Goal: Check status: Check status

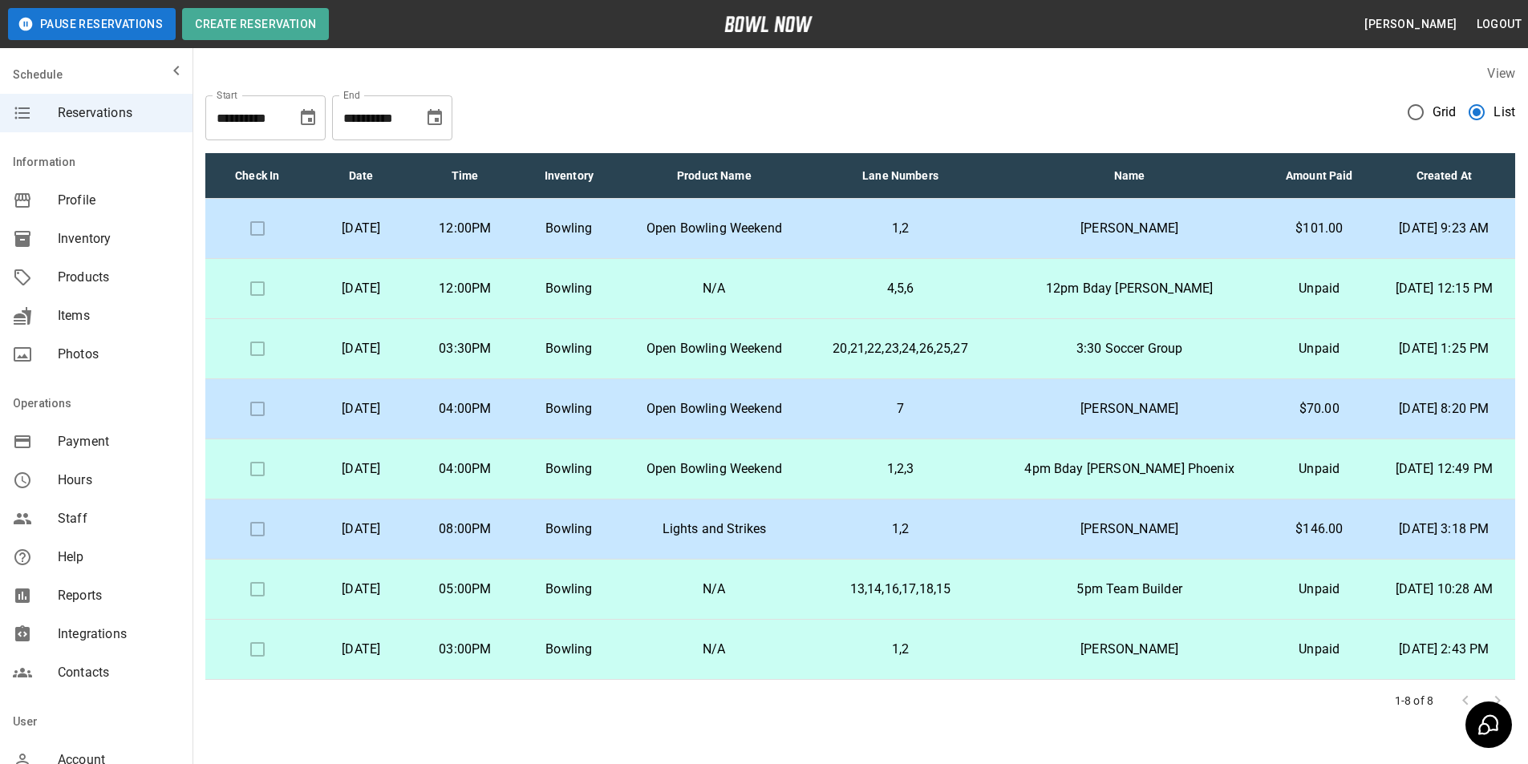
click at [433, 120] on icon "Choose date, selected date is Oct 12, 2025" at bounding box center [434, 117] width 19 height 19
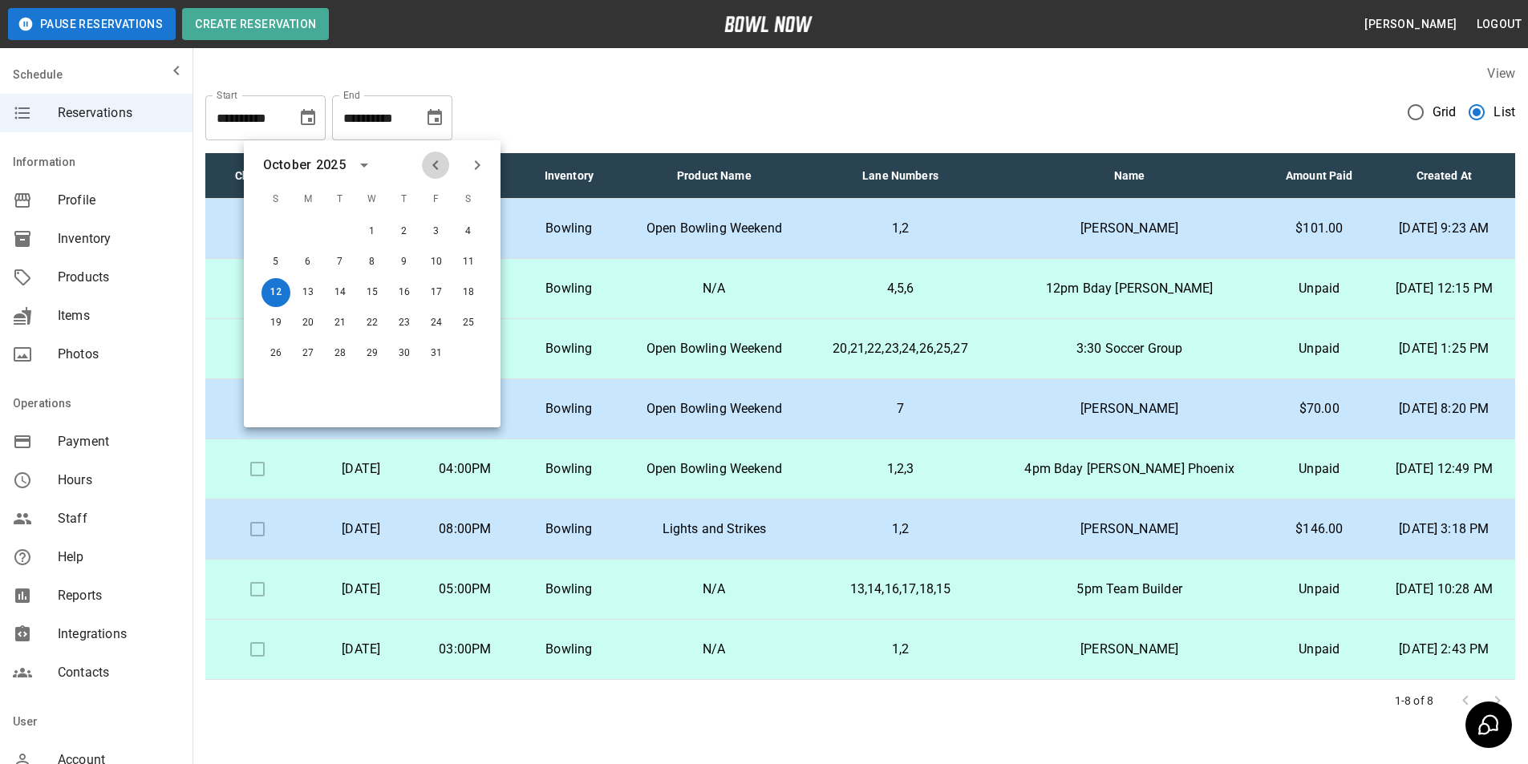
click at [429, 162] on icon "Previous month" at bounding box center [435, 165] width 19 height 19
click at [287, 296] on button "14" at bounding box center [275, 292] width 29 height 29
type input "**********"
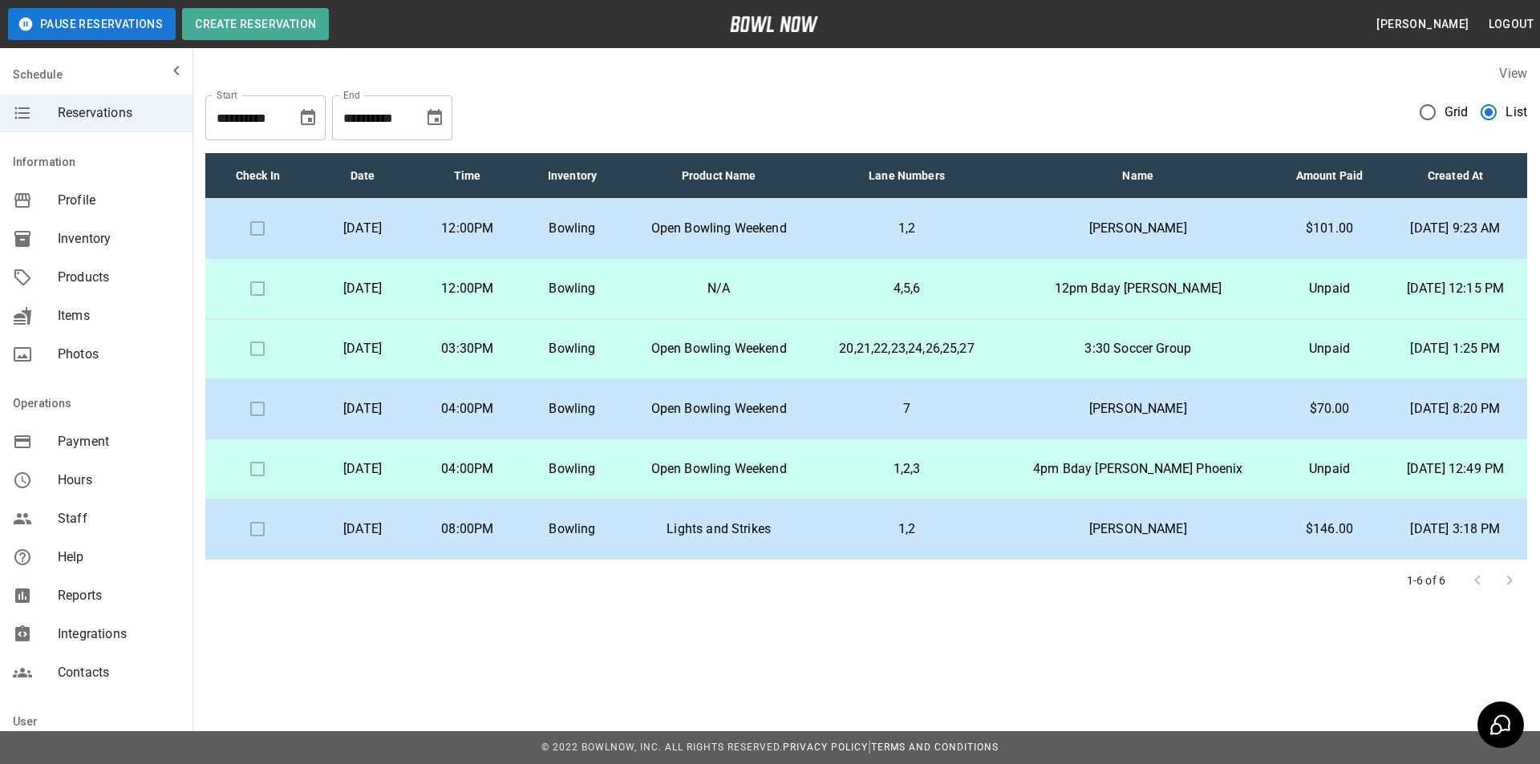
click at [1080, 211] on td "[PERSON_NAME]" at bounding box center [1137, 229] width 275 height 60
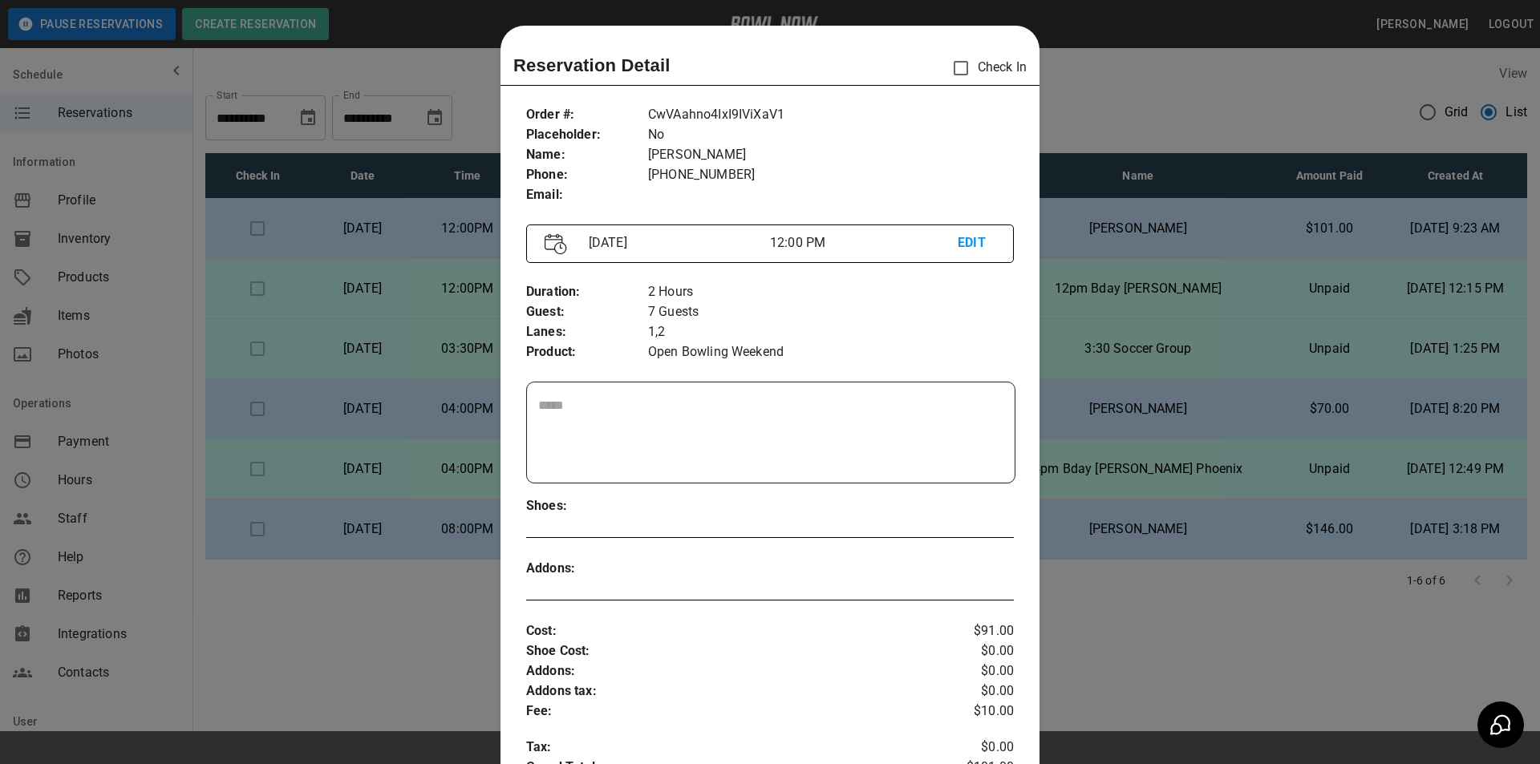
scroll to position [26, 0]
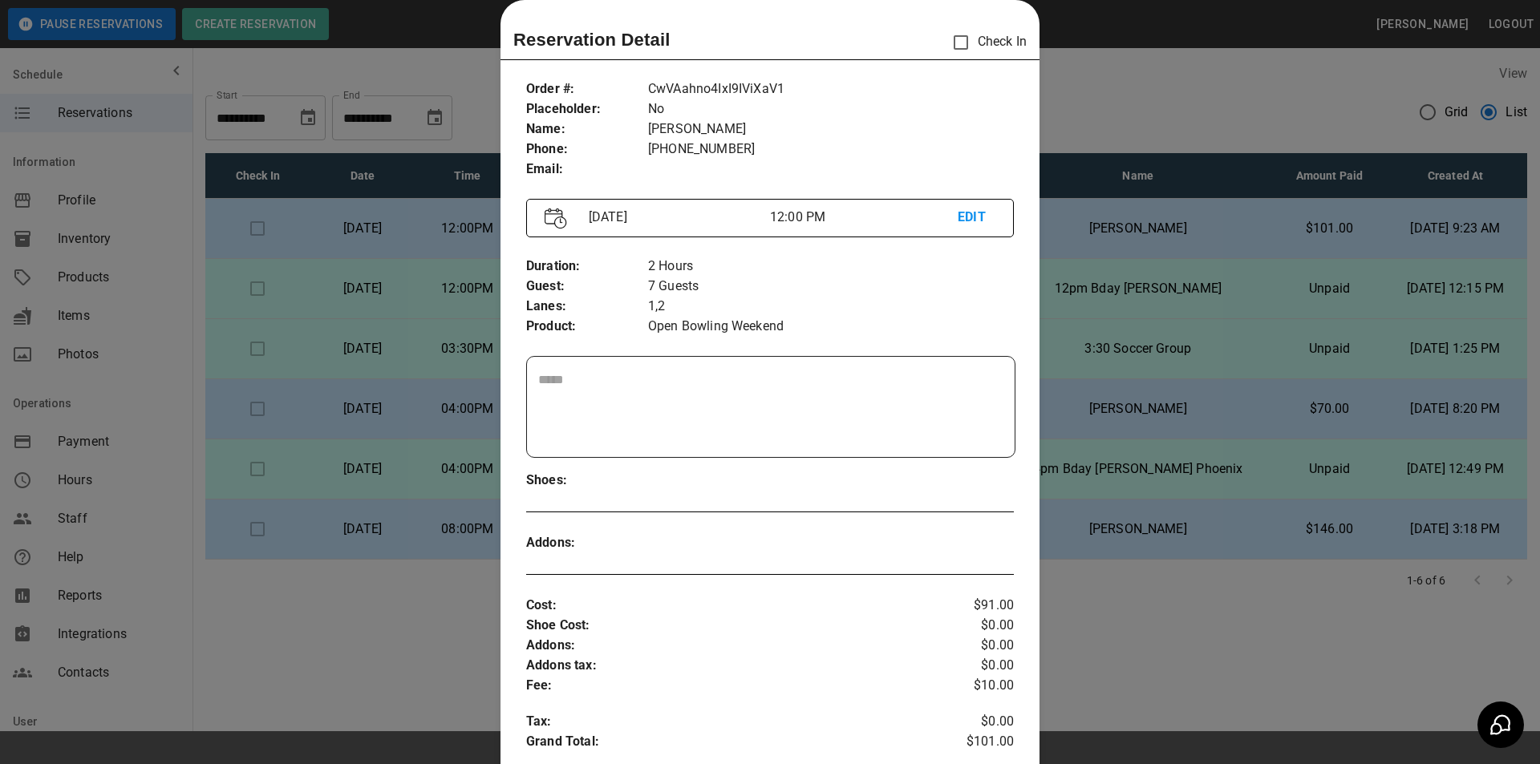
click at [1089, 218] on div at bounding box center [770, 382] width 1540 height 764
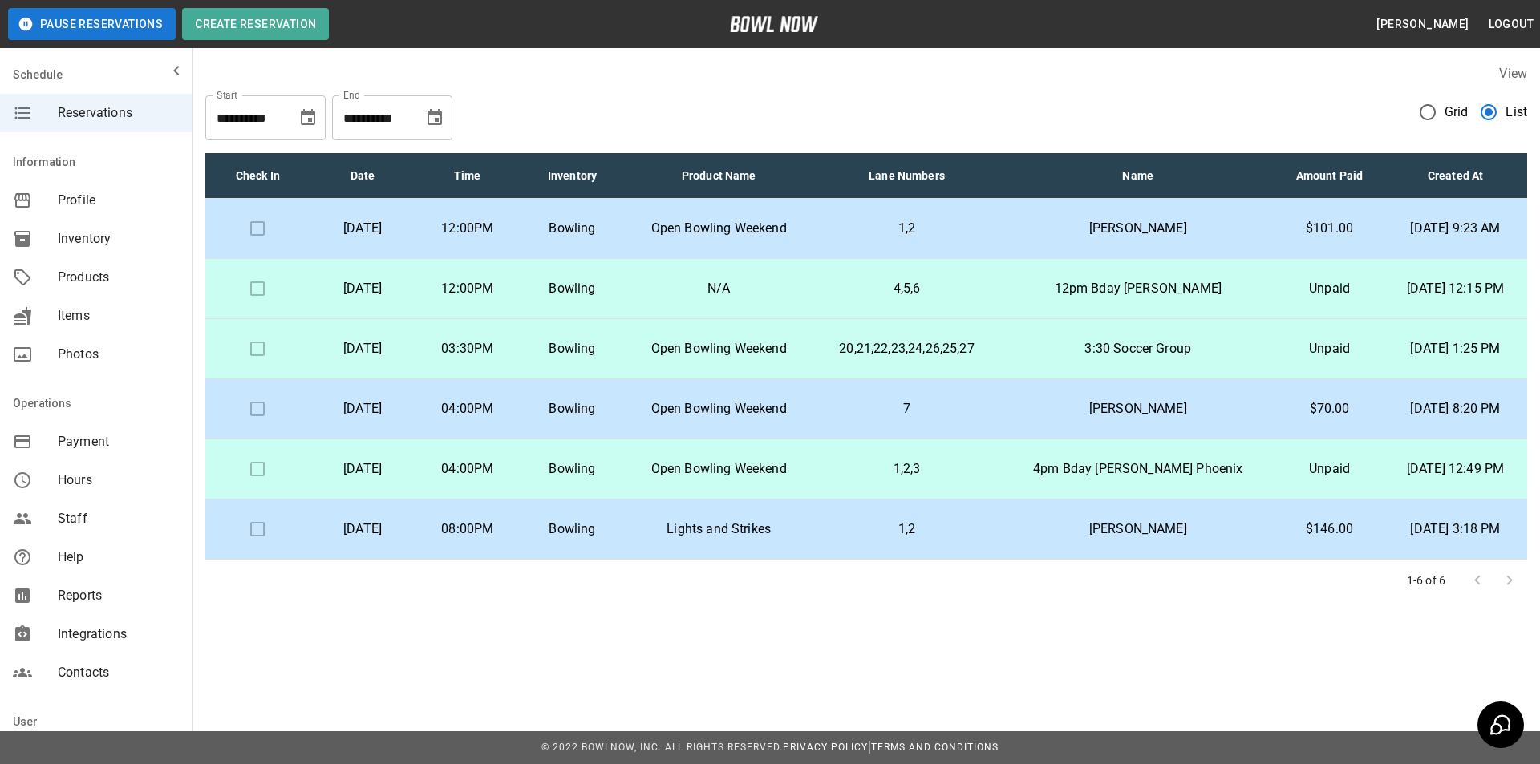
click at [1062, 286] on td "12pm Bday [PERSON_NAME]" at bounding box center [1137, 289] width 275 height 60
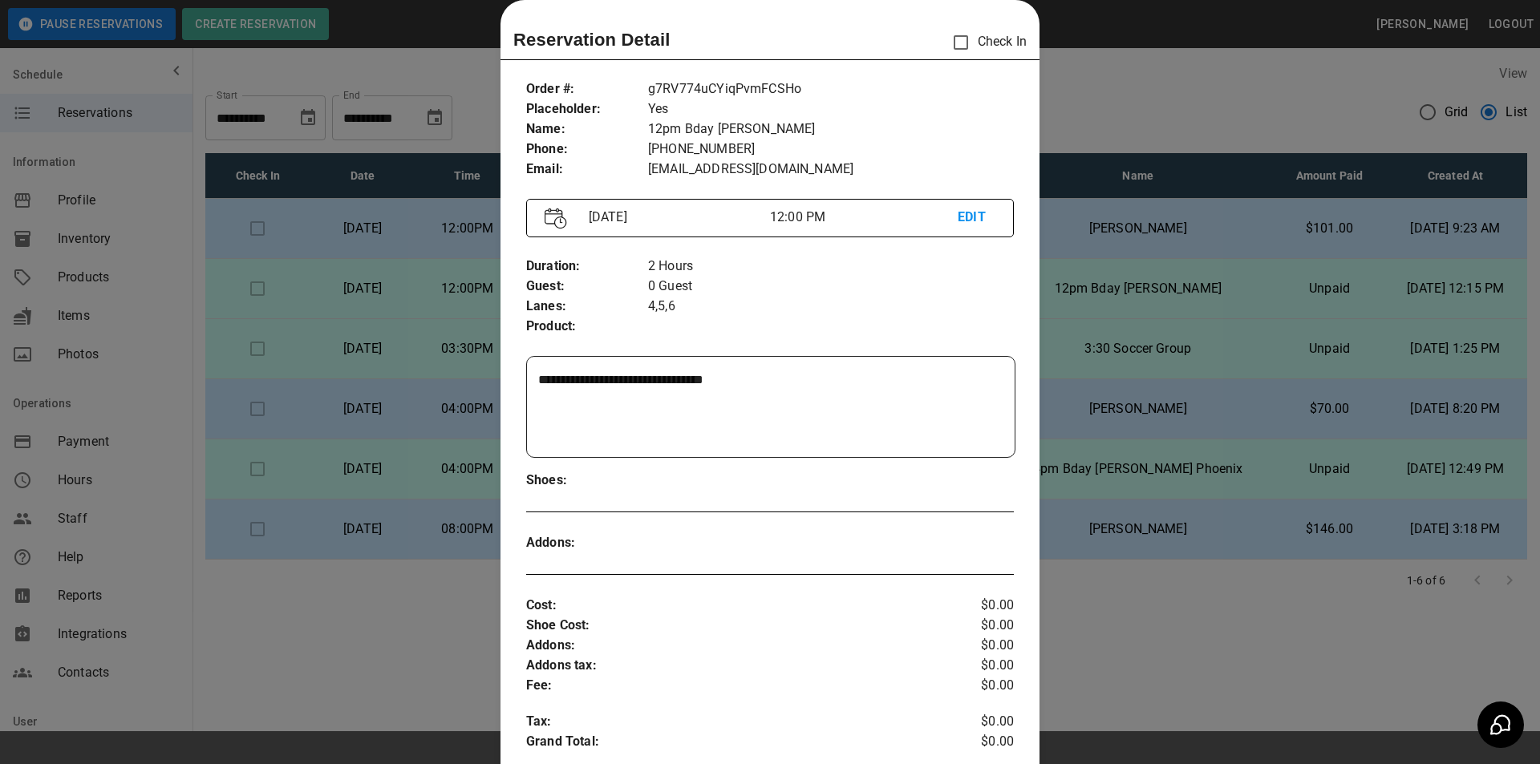
click at [1062, 286] on div at bounding box center [770, 382] width 1540 height 764
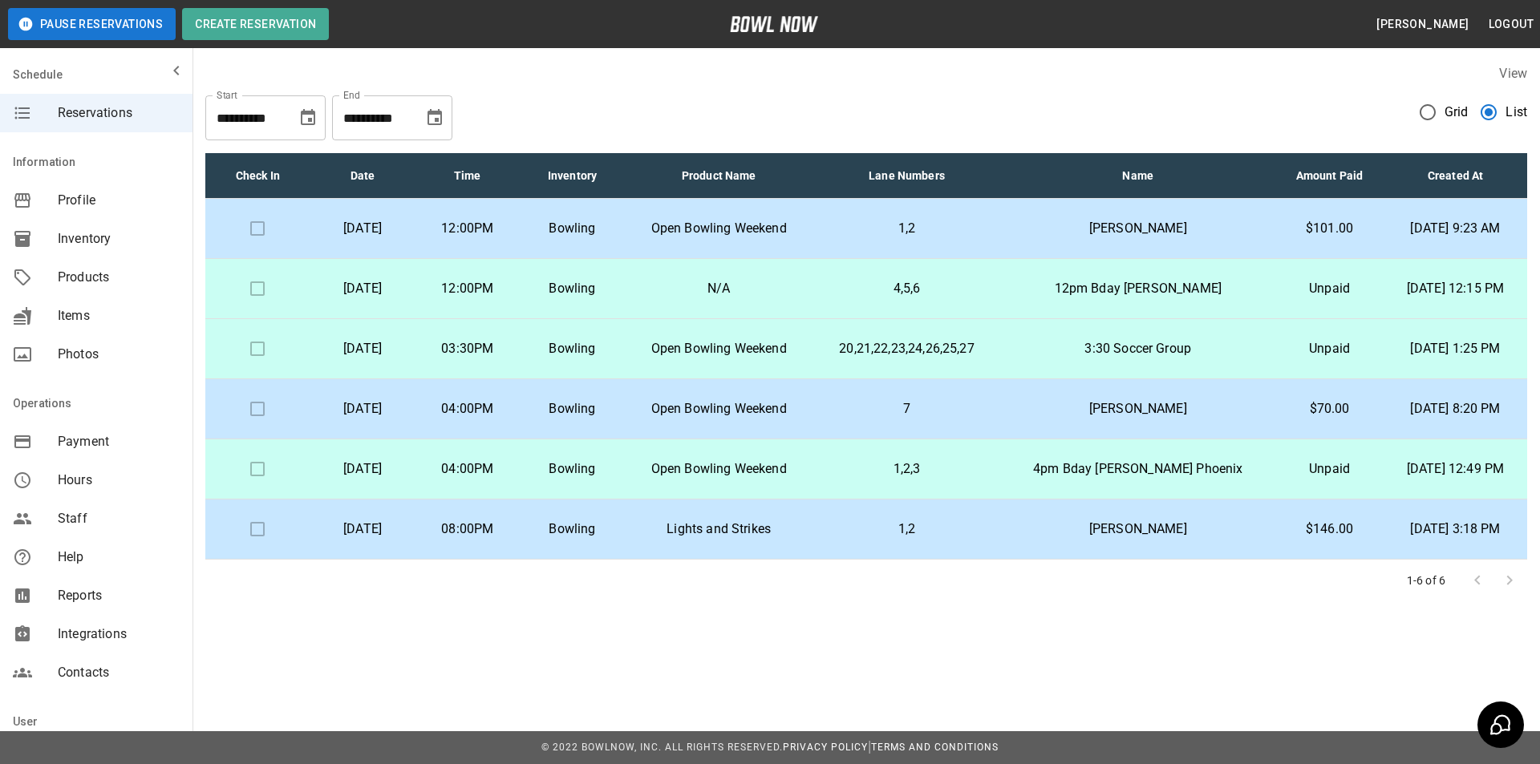
click at [1101, 379] on td "[PERSON_NAME]" at bounding box center [1137, 409] width 275 height 60
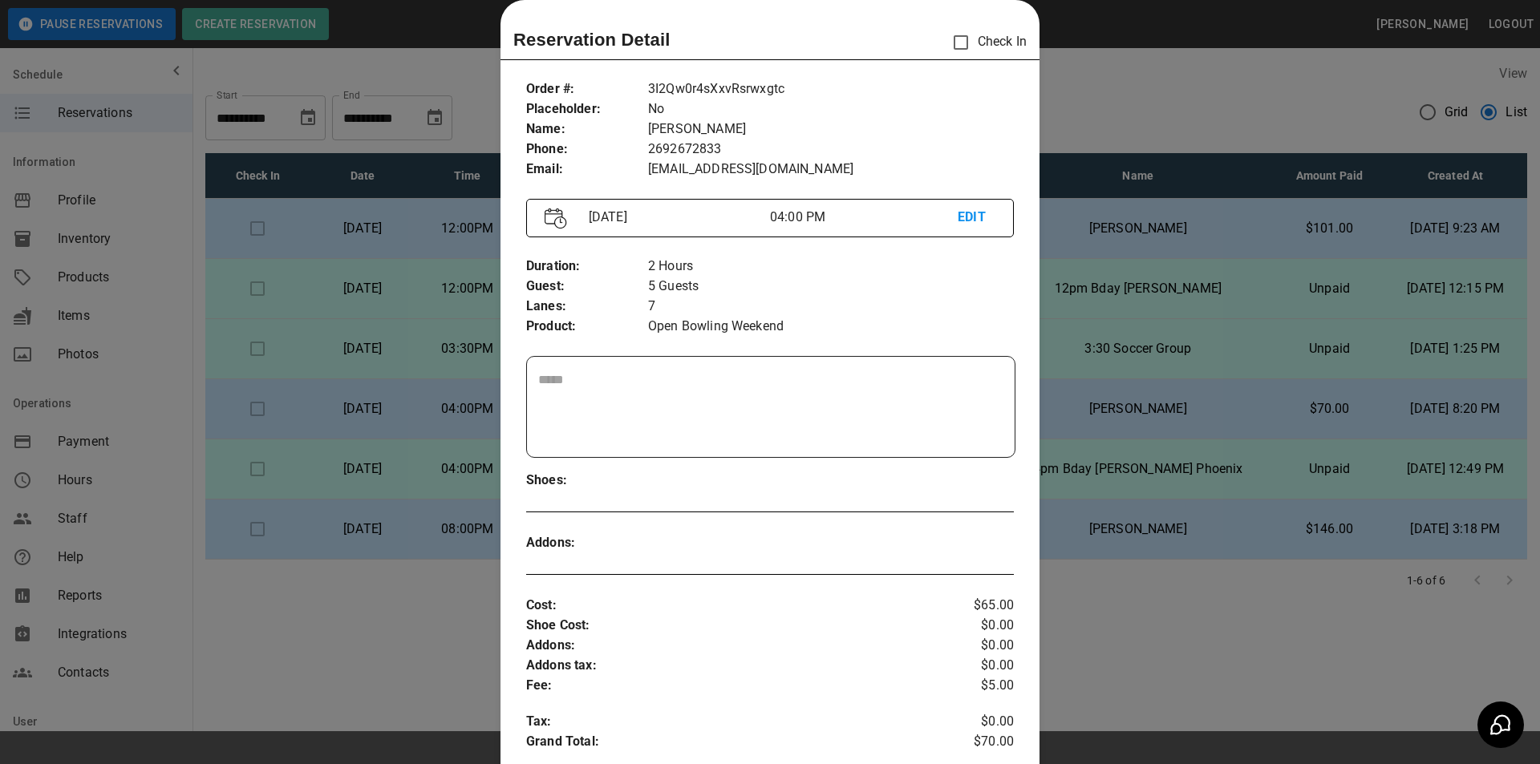
click at [1101, 357] on div at bounding box center [770, 382] width 1540 height 764
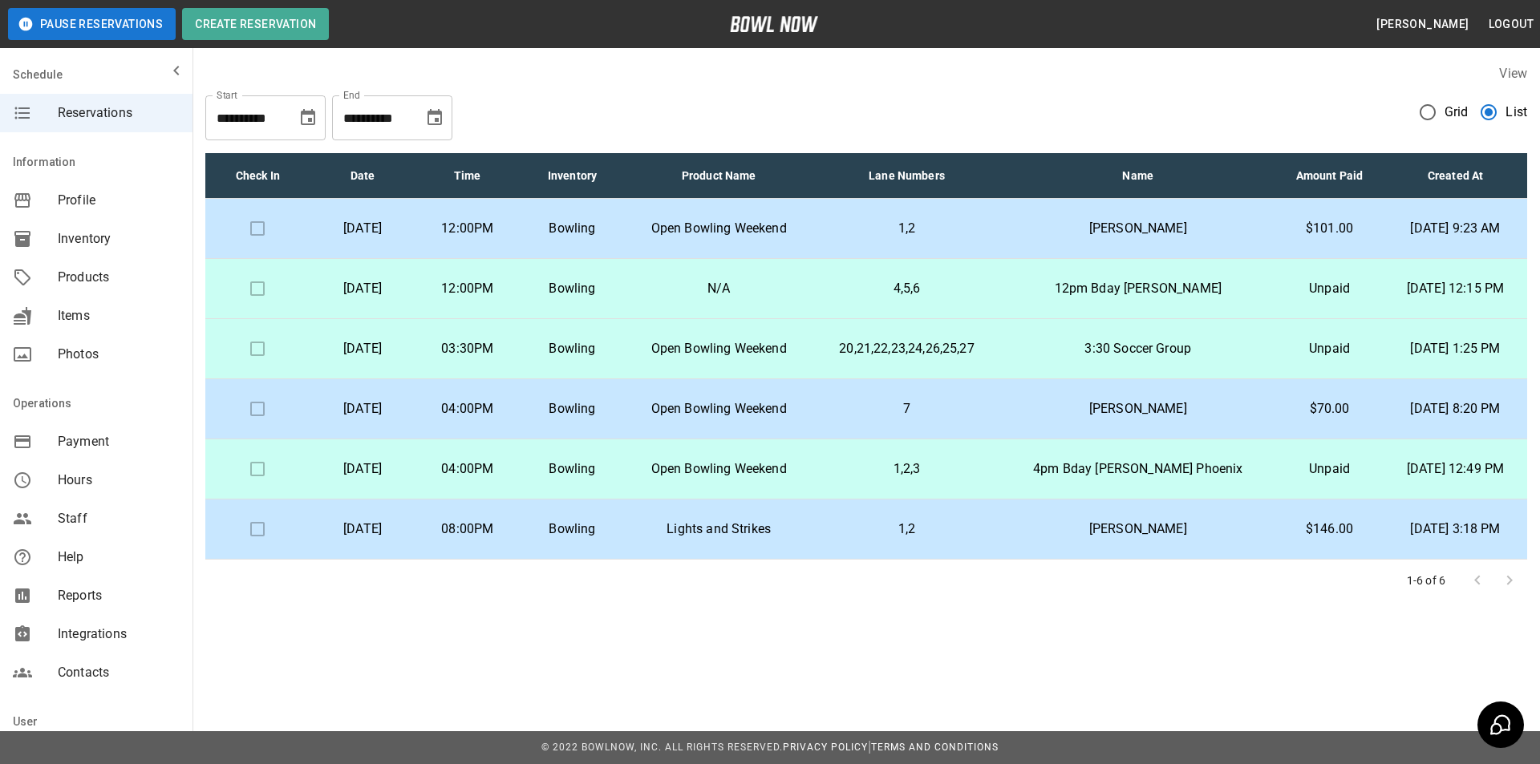
click at [1101, 357] on p "3:30 Soccer Group" at bounding box center [1137, 348] width 249 height 19
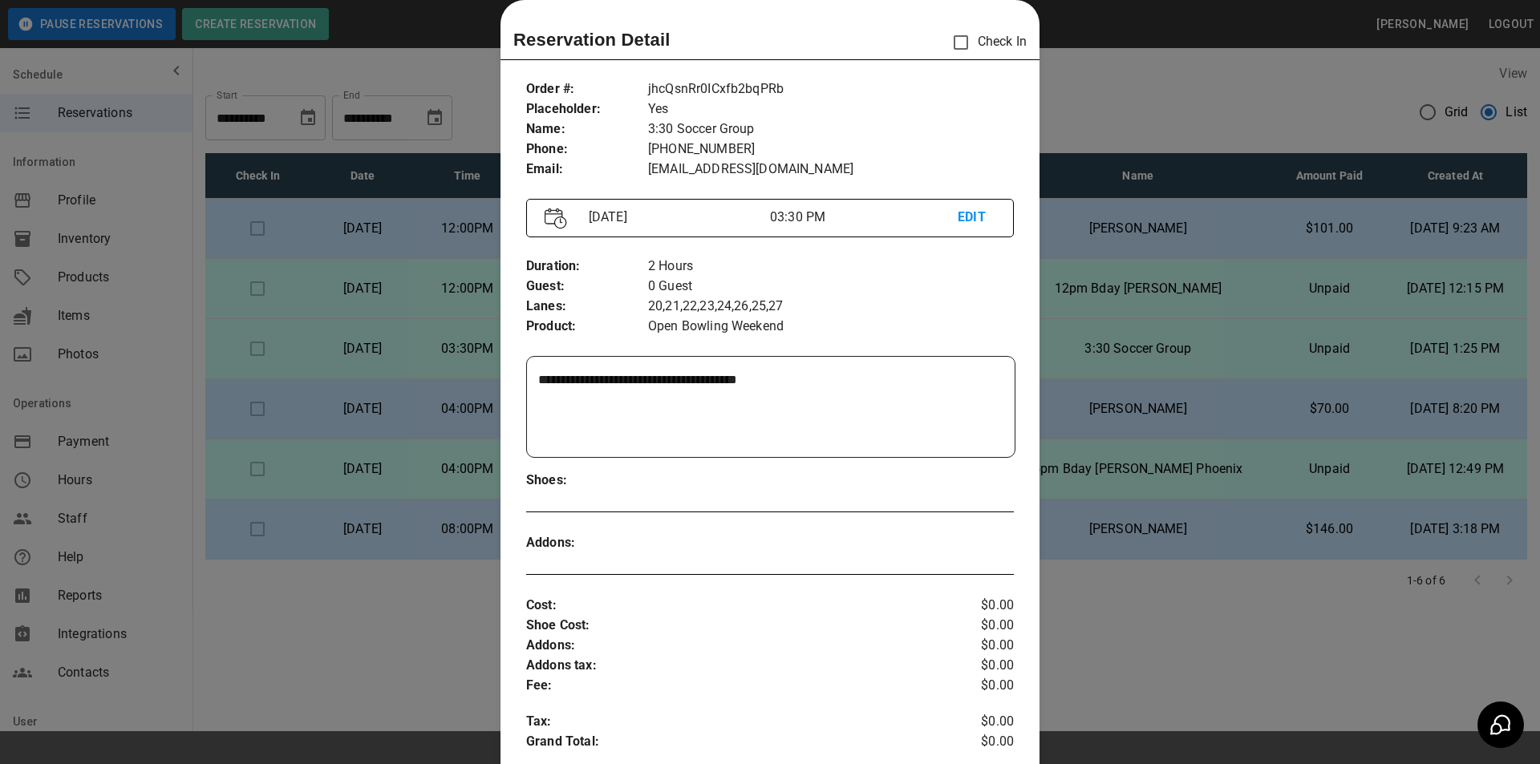
click at [1101, 357] on div at bounding box center [770, 382] width 1540 height 764
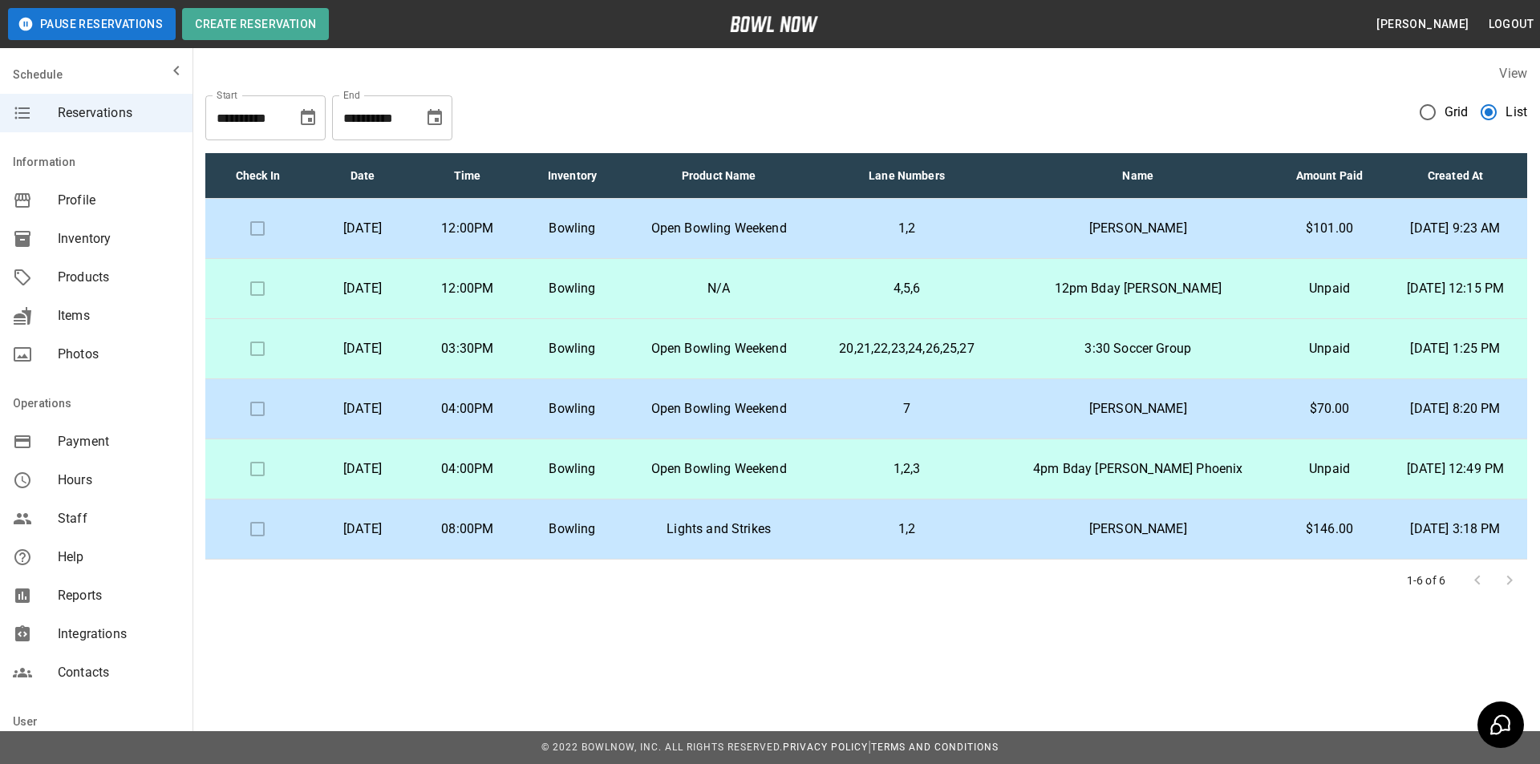
click at [1001, 421] on td "7" at bounding box center [907, 409] width 188 height 60
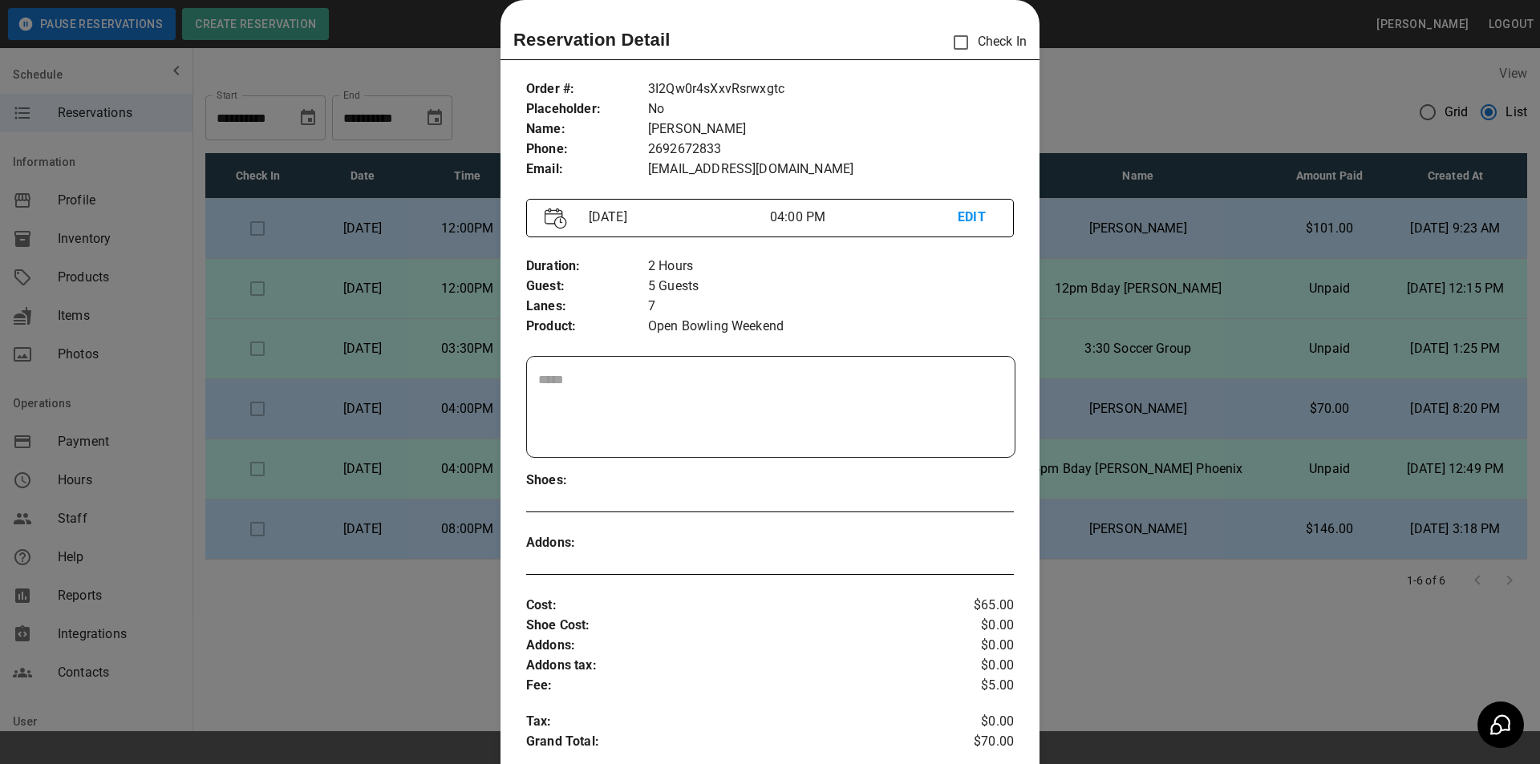
click at [1057, 413] on div at bounding box center [770, 382] width 1540 height 764
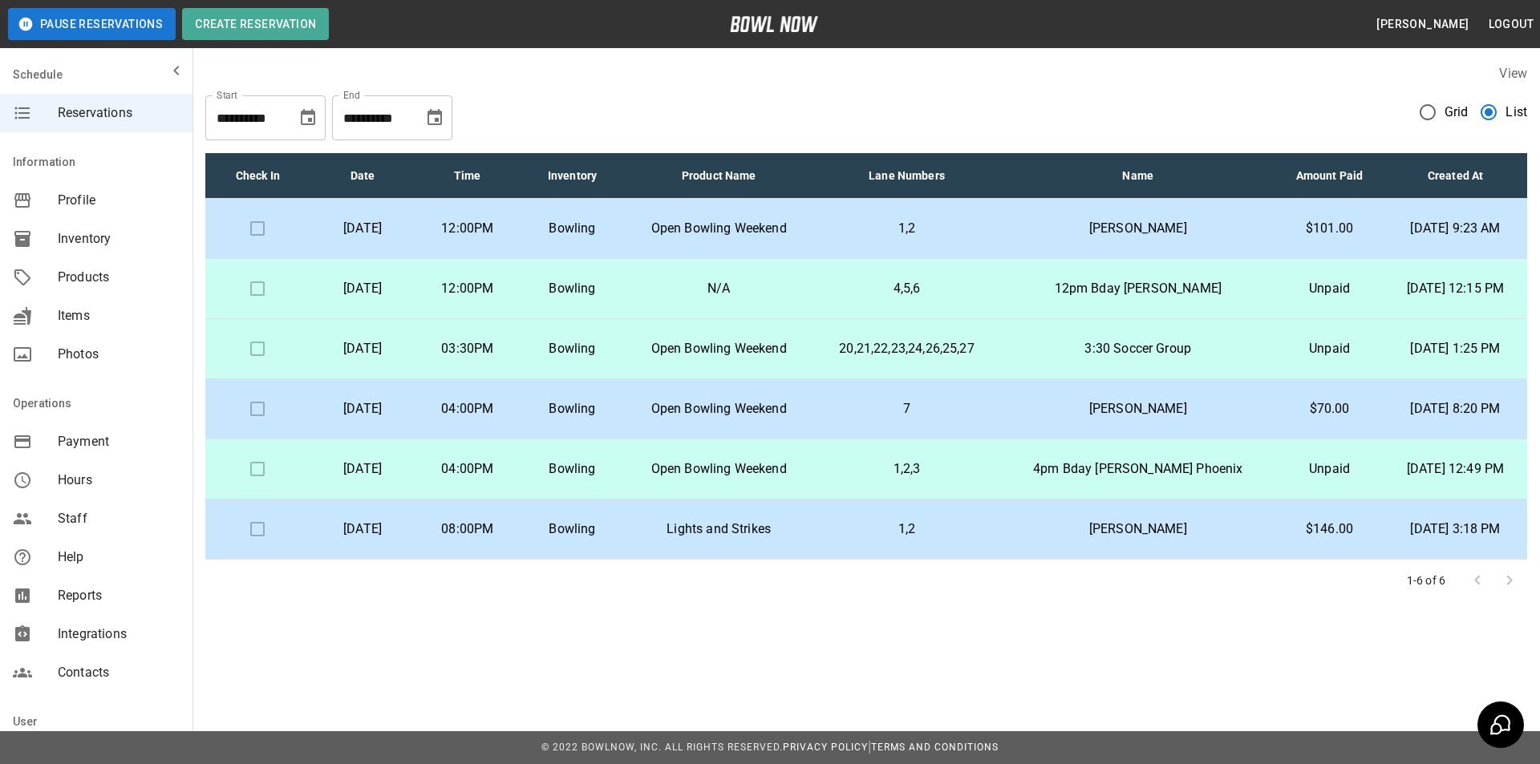
click at [1001, 426] on td "7" at bounding box center [907, 409] width 188 height 60
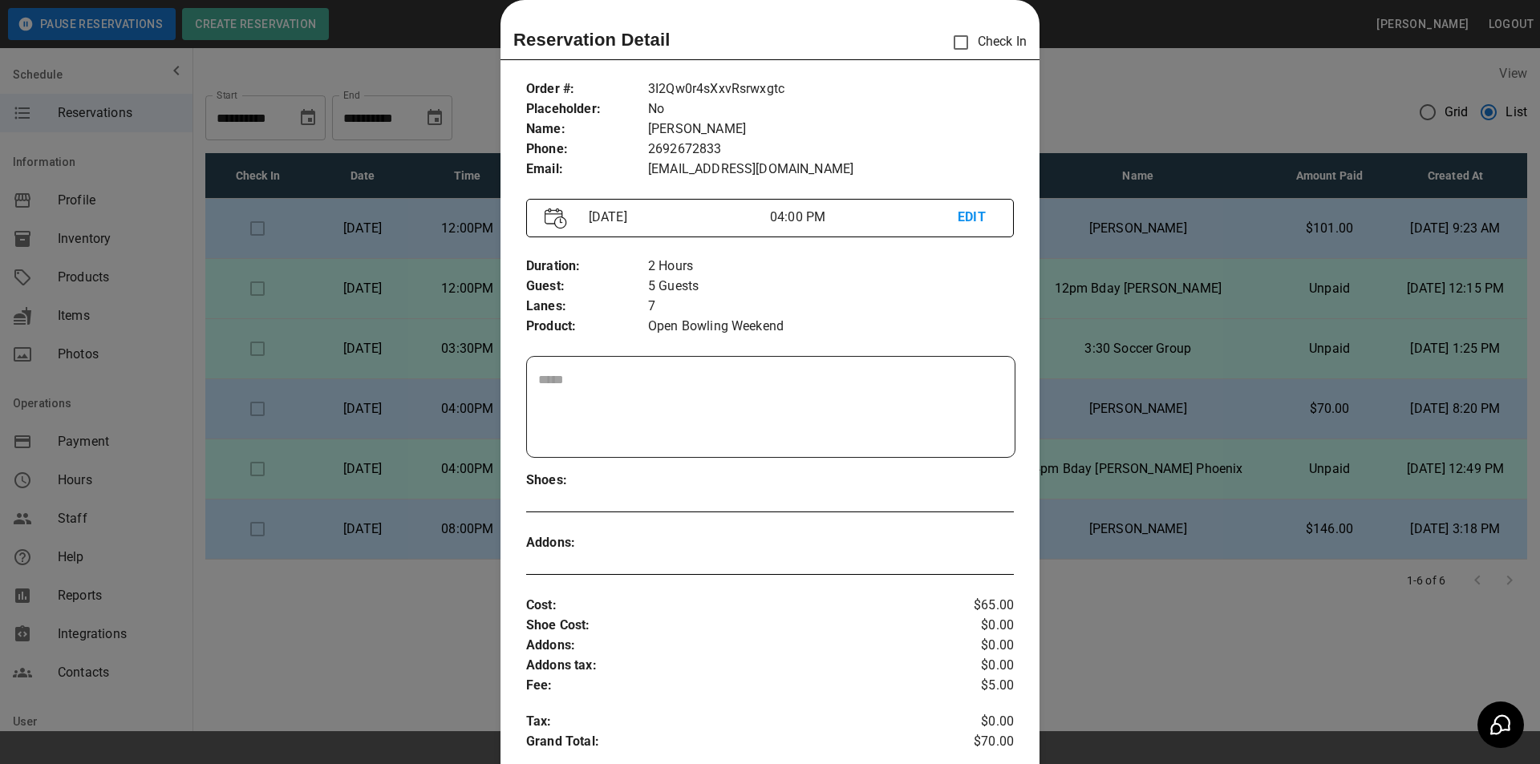
drag, startPoint x: 1085, startPoint y: 404, endPoint x: 1086, endPoint y: 439, distance: 34.5
click at [1085, 405] on div at bounding box center [770, 382] width 1540 height 764
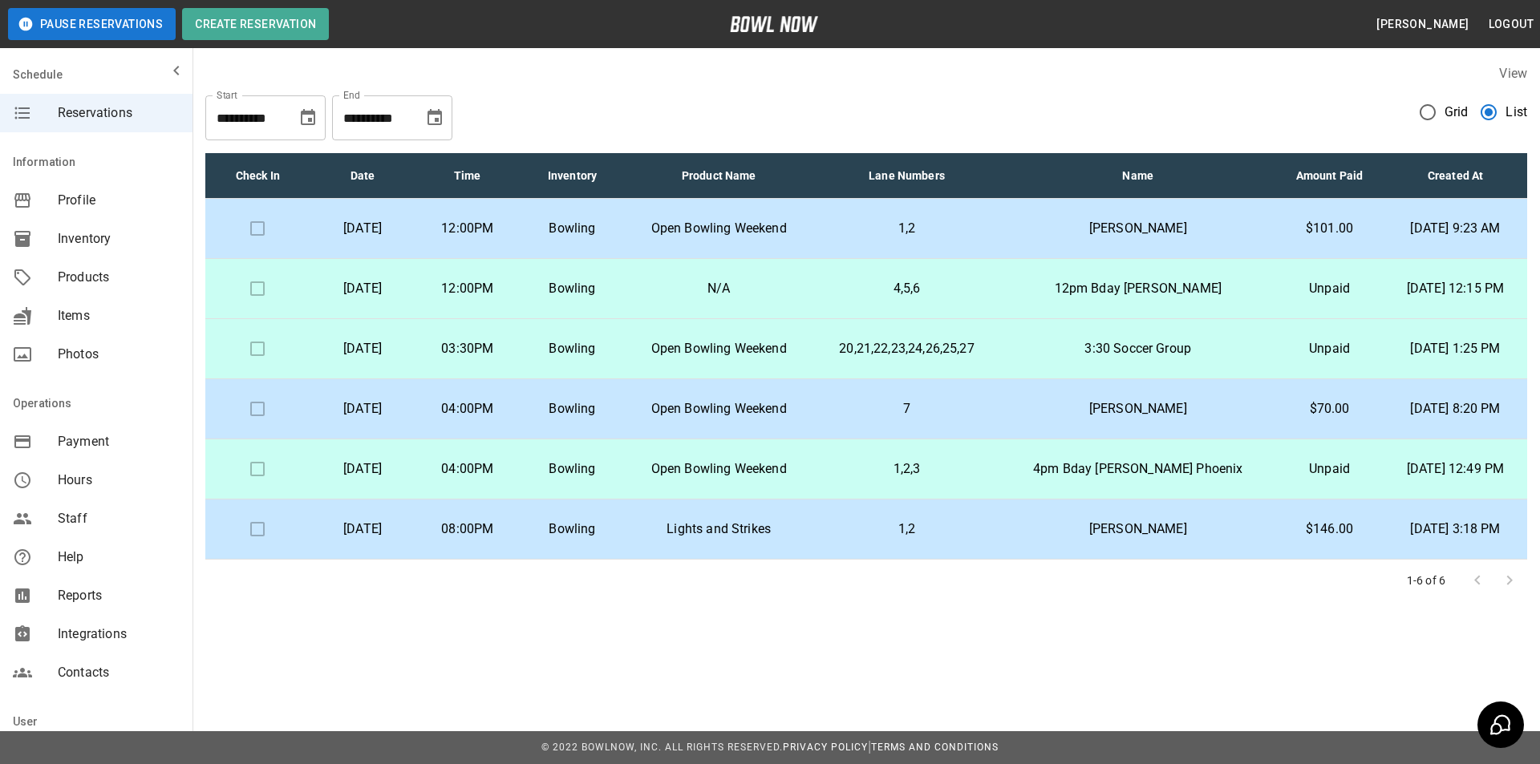
click at [1064, 486] on td "4pm Bday [PERSON_NAME] Phoenix" at bounding box center [1137, 470] width 275 height 60
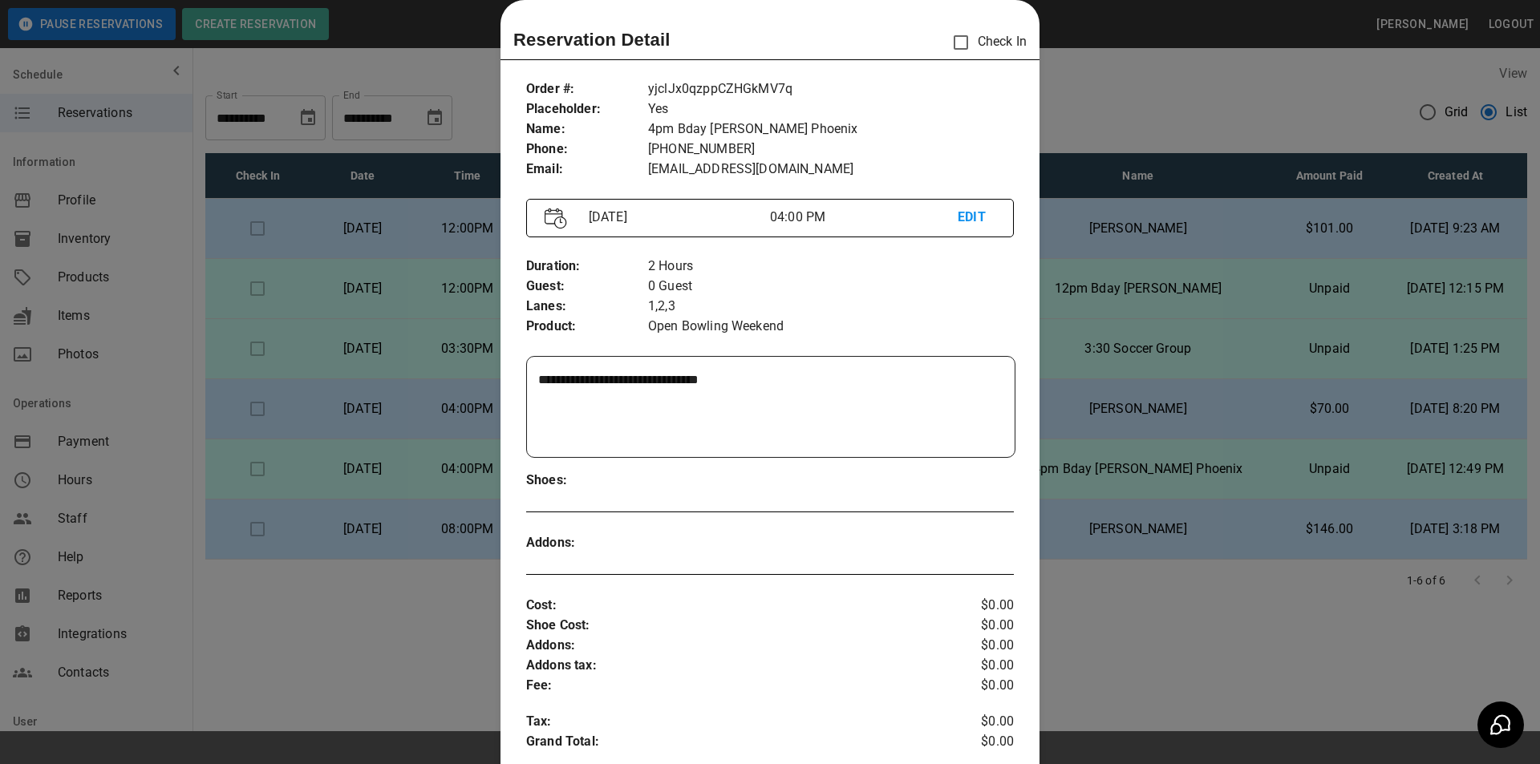
click at [1171, 497] on div at bounding box center [770, 382] width 1540 height 764
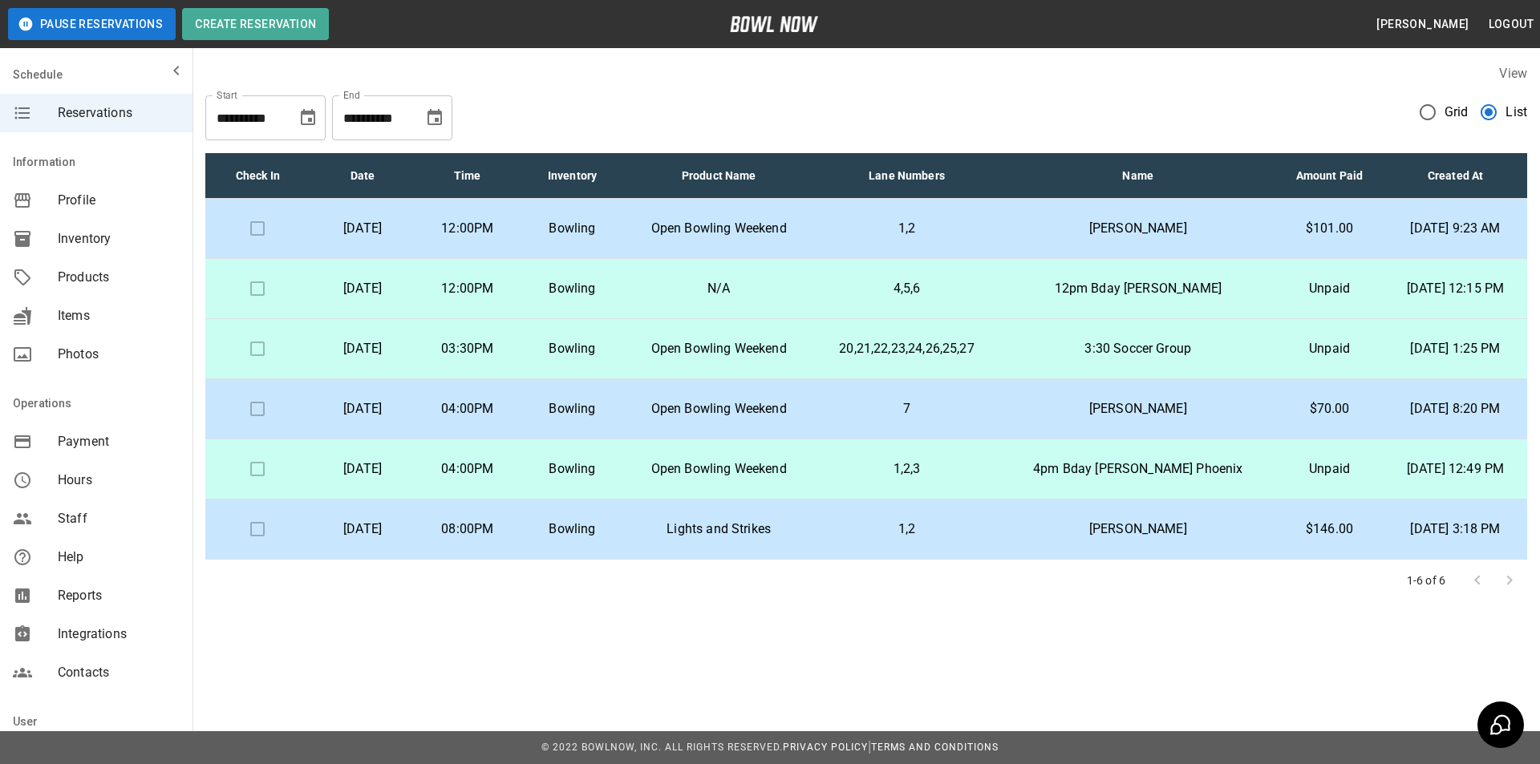
click at [1153, 545] on td "[PERSON_NAME]" at bounding box center [1137, 530] width 275 height 60
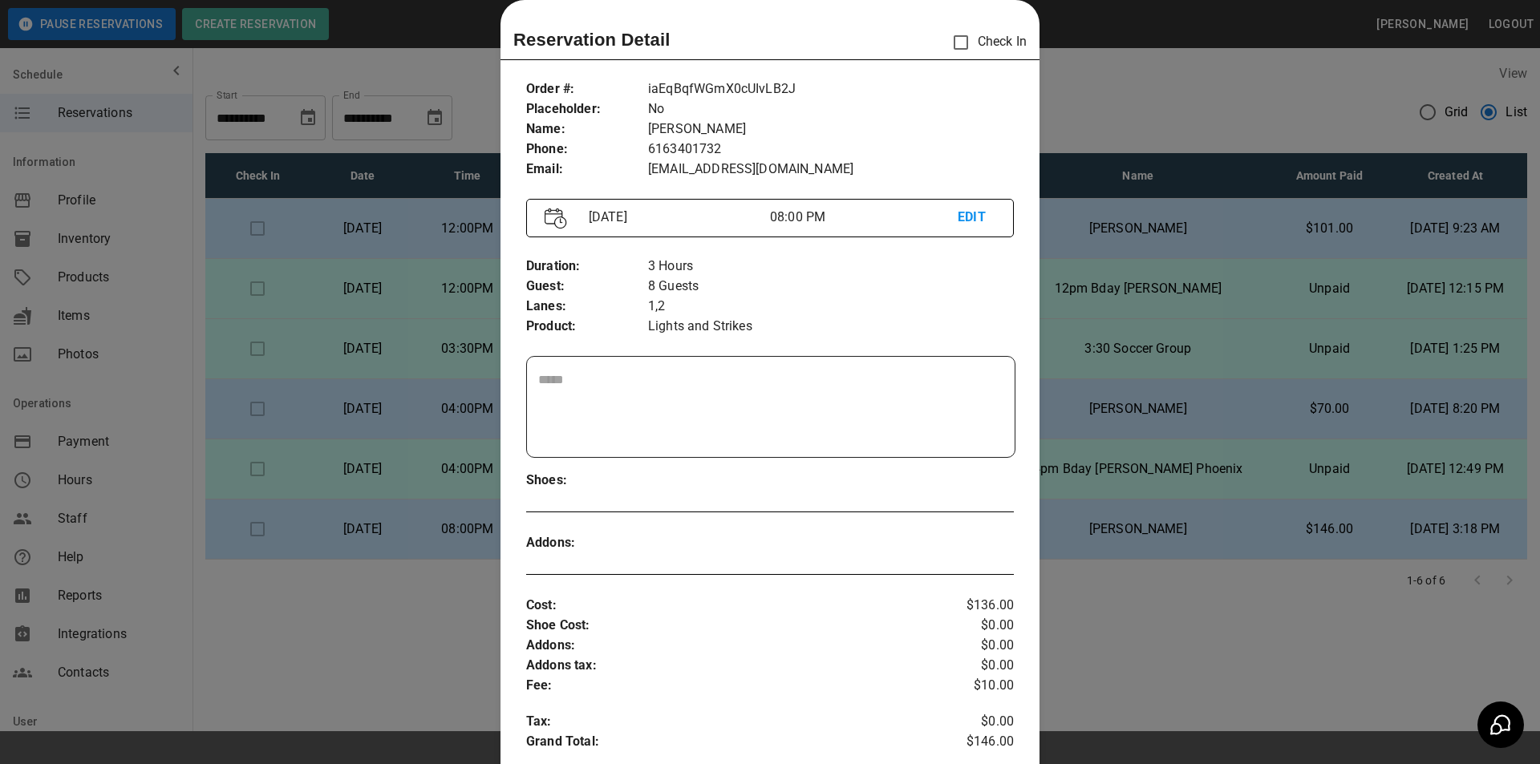
click at [1153, 545] on div at bounding box center [770, 382] width 1540 height 764
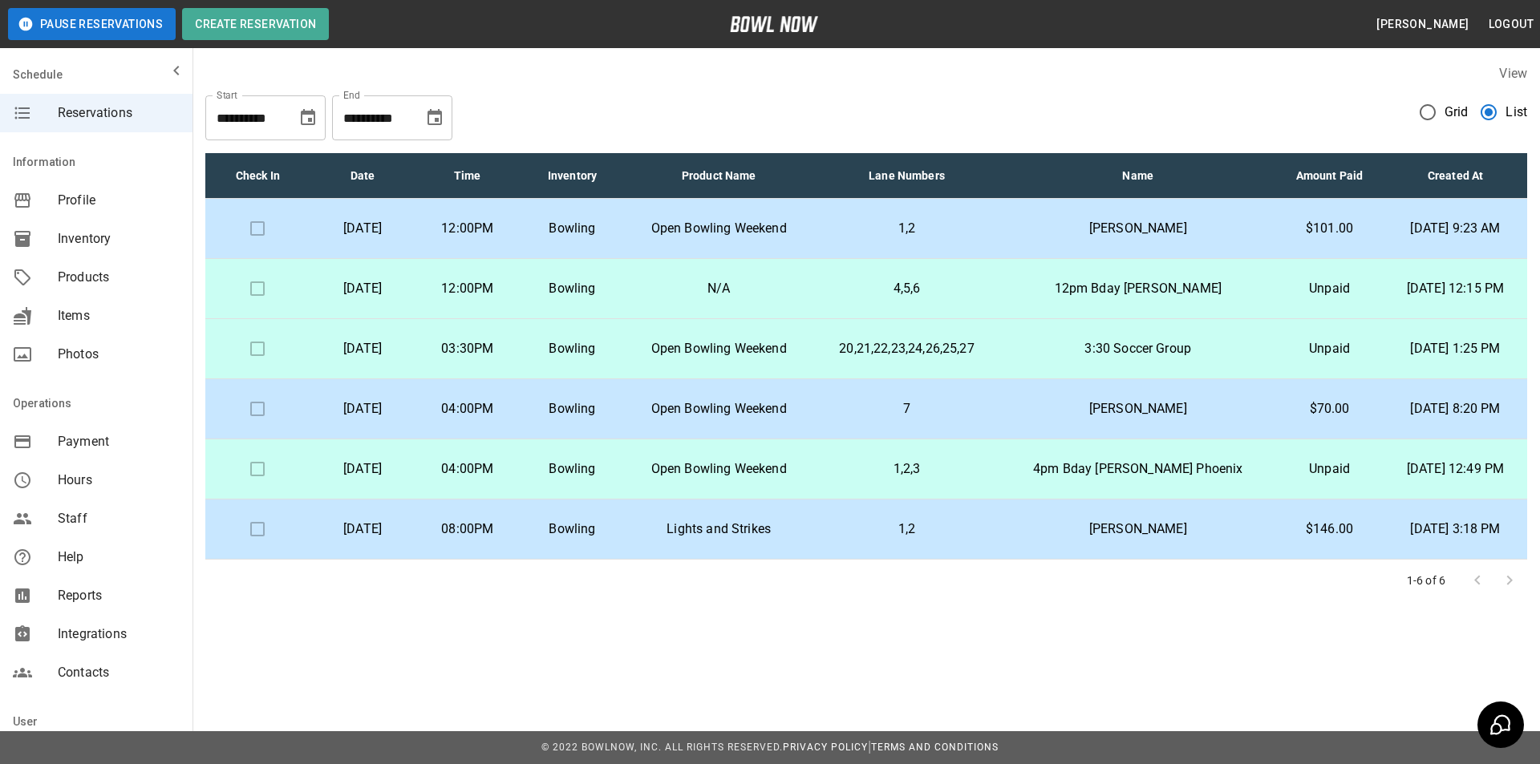
click at [1153, 545] on td "[PERSON_NAME]" at bounding box center [1137, 530] width 275 height 60
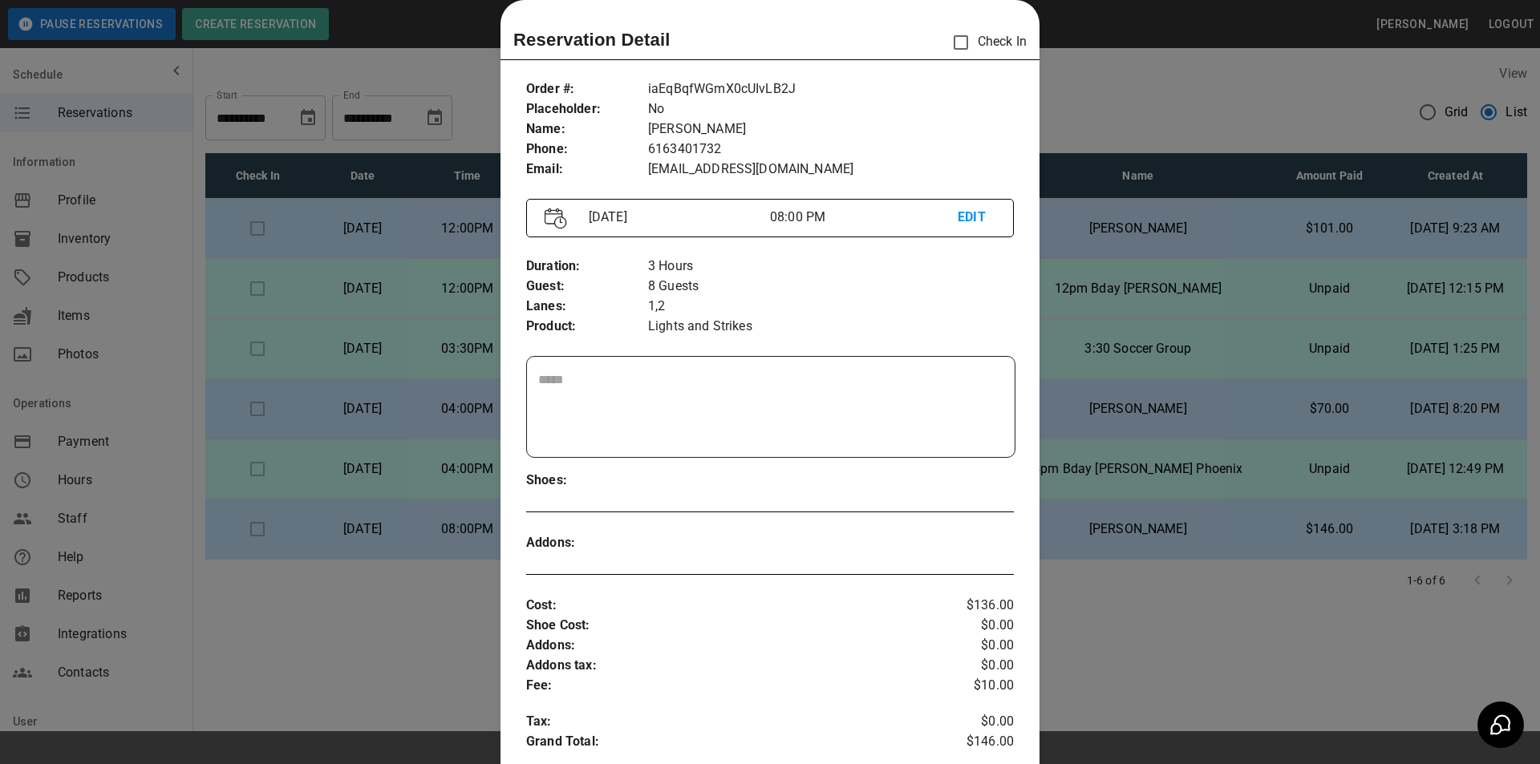
click at [1248, 607] on div at bounding box center [770, 382] width 1540 height 764
